Goal: Task Accomplishment & Management: Use online tool/utility

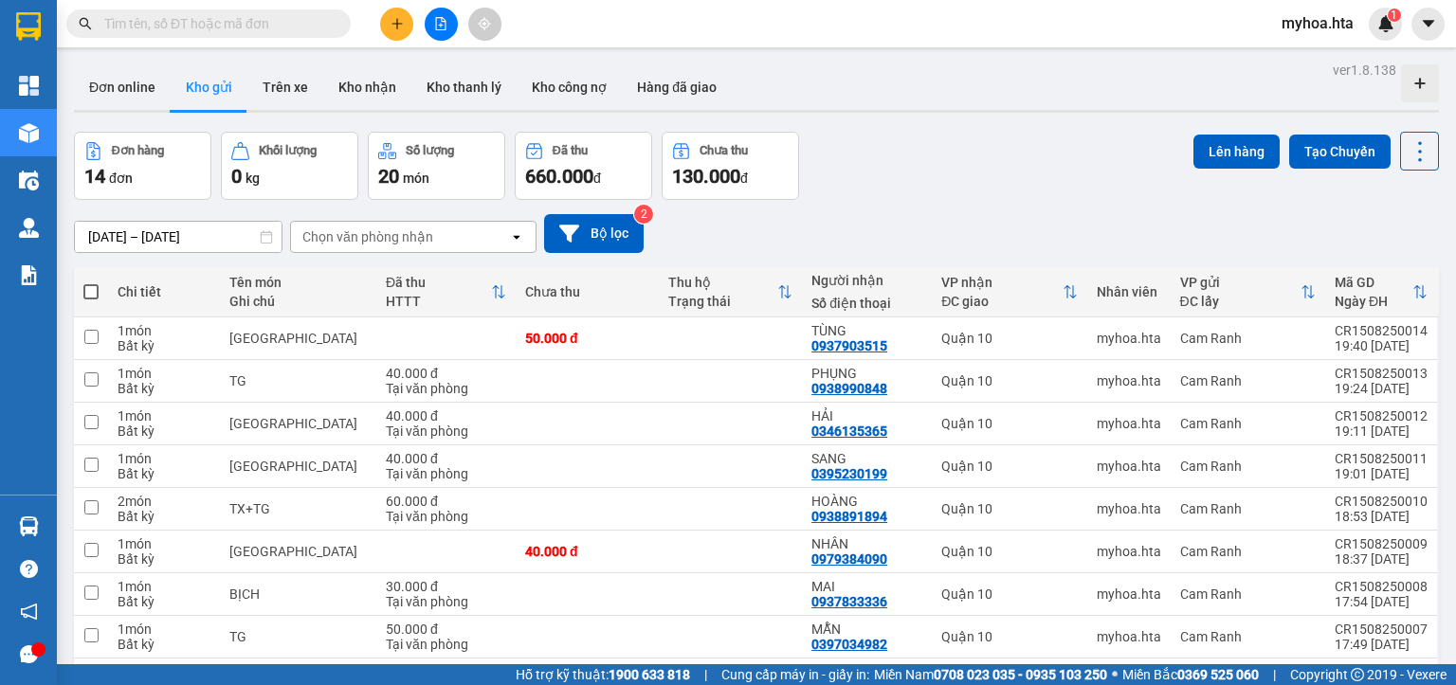
click at [437, 28] on icon "file-add" at bounding box center [440, 23] width 13 height 13
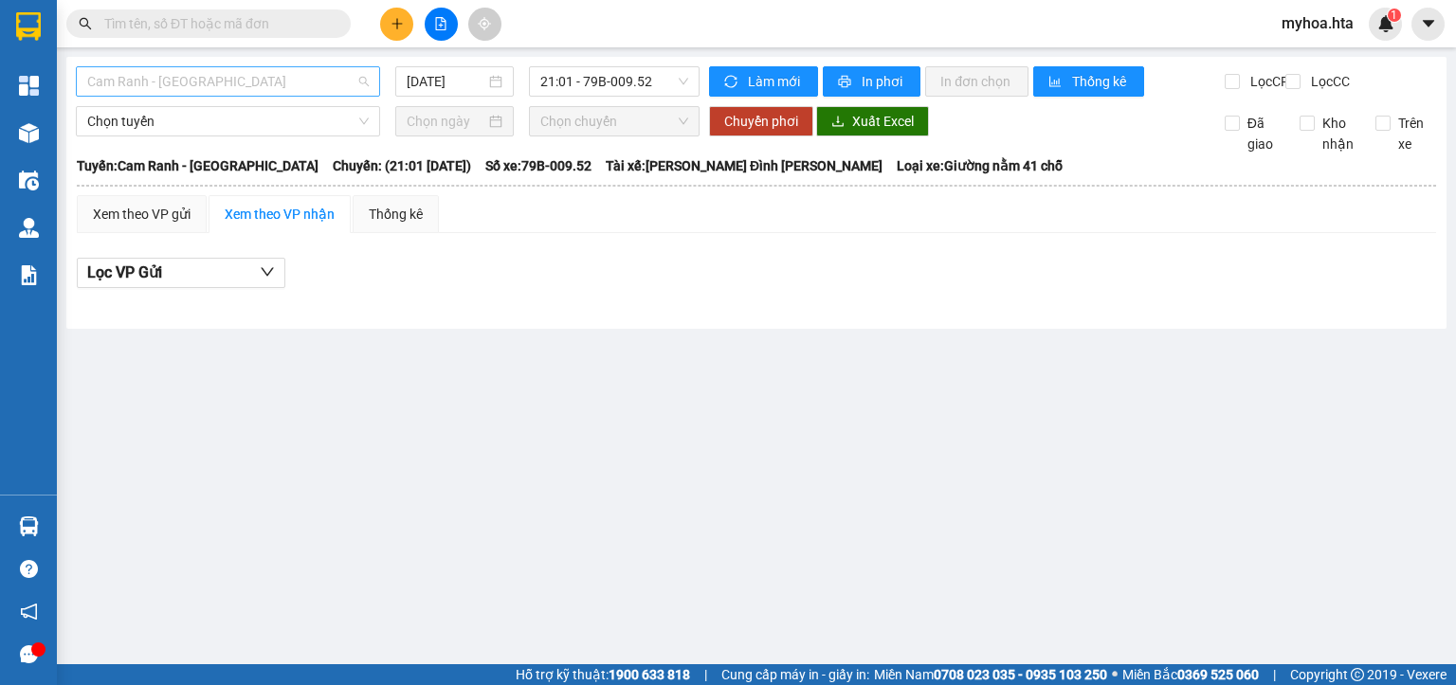
click at [265, 89] on span "Cam Ranh - [GEOGRAPHIC_DATA]" at bounding box center [228, 81] width 282 height 28
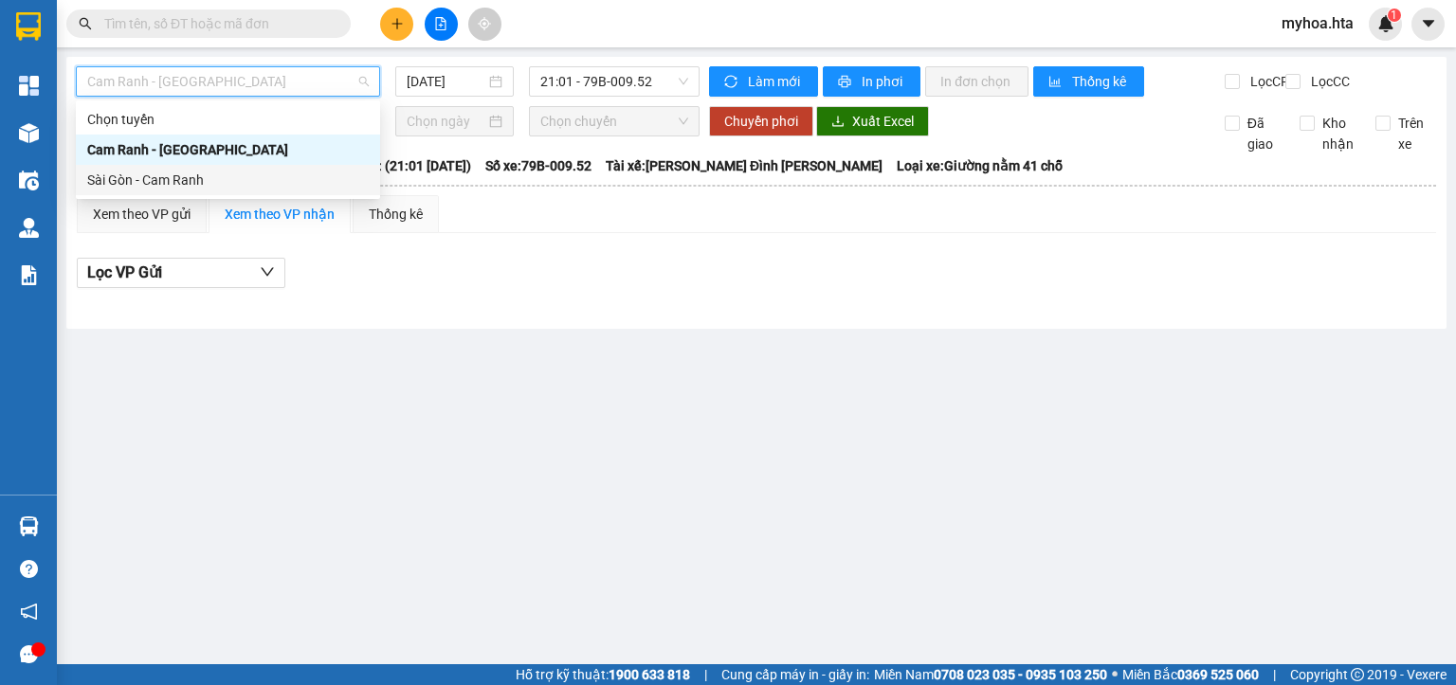
click at [253, 191] on div "Sài Gòn - Cam Ranh" at bounding box center [228, 180] width 304 height 30
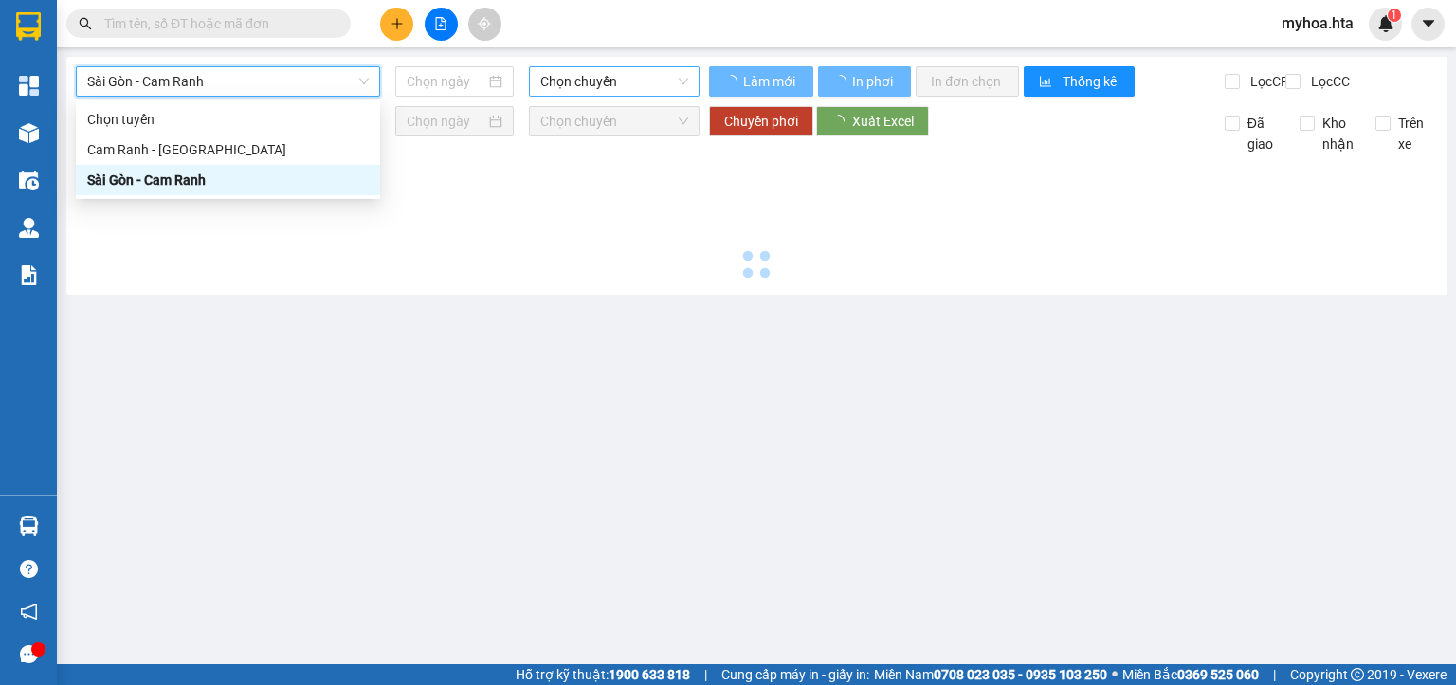
type input "[DATE]"
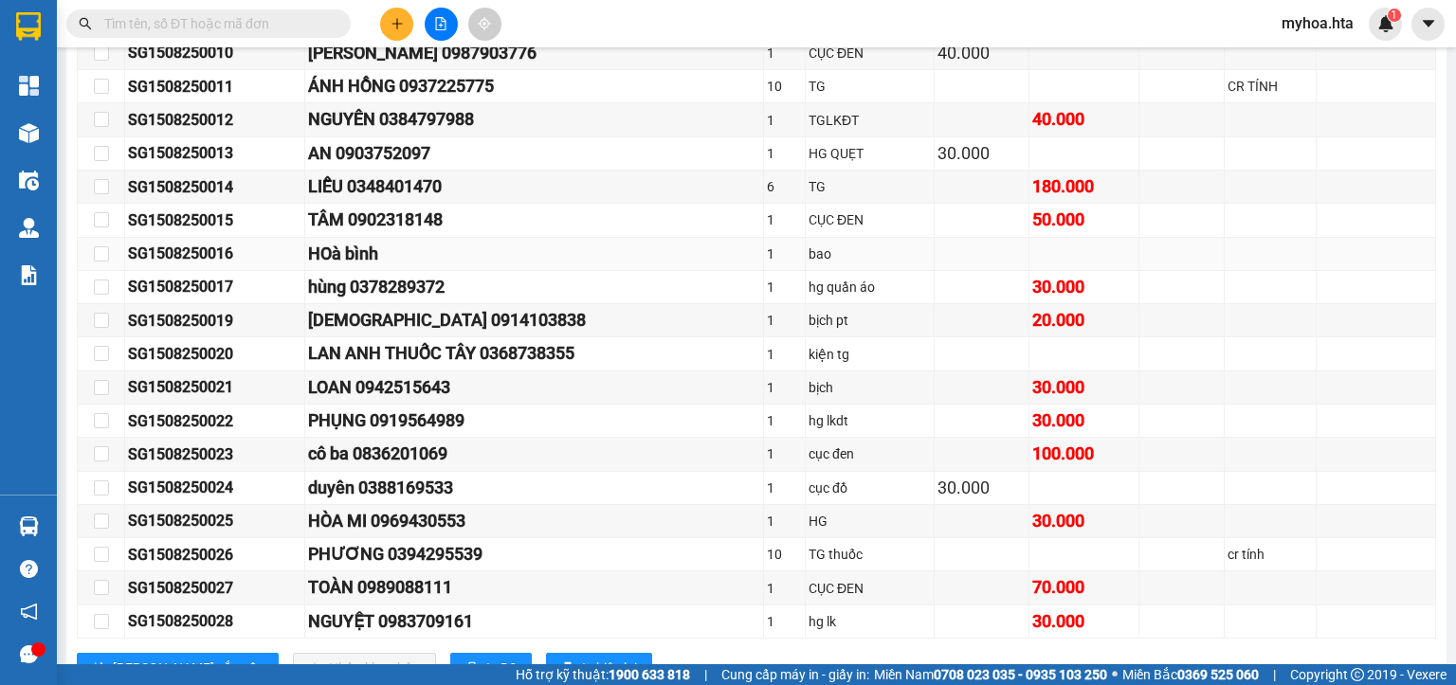
scroll to position [933, 0]
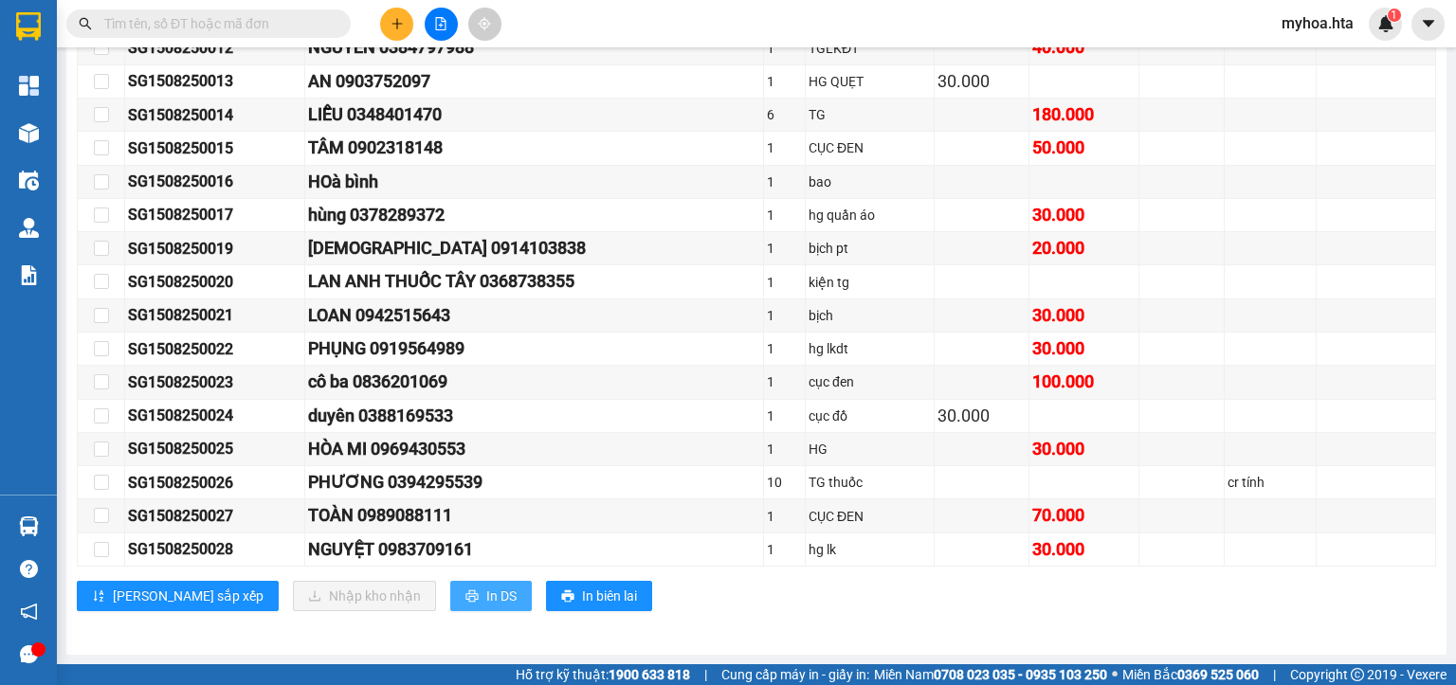
click at [486, 597] on span "In DS" at bounding box center [501, 596] width 30 height 21
